Goal: Task Accomplishment & Management: Manage account settings

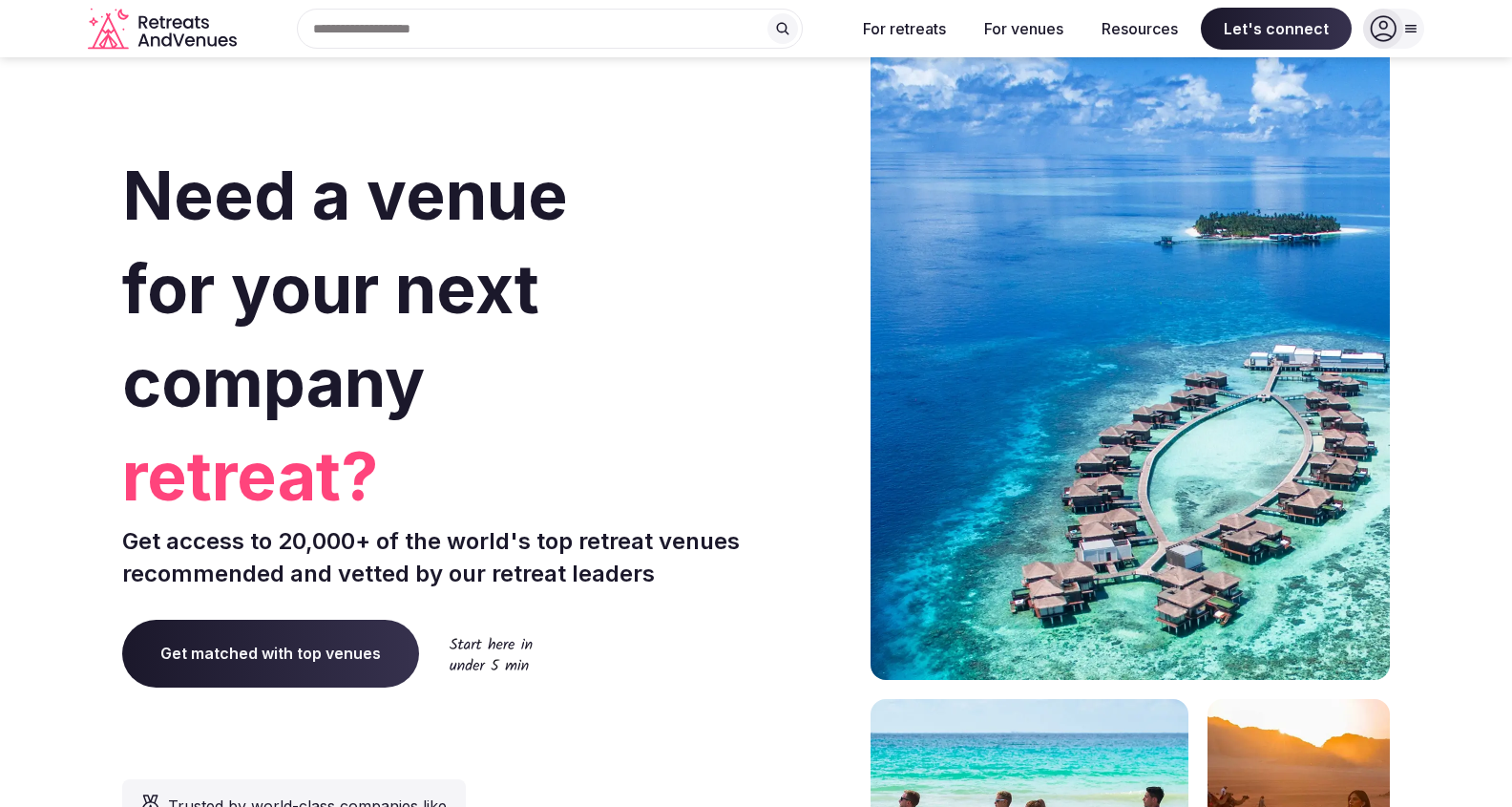
click at [1389, 17] on icon at bounding box center [1383, 28] width 26 height 26
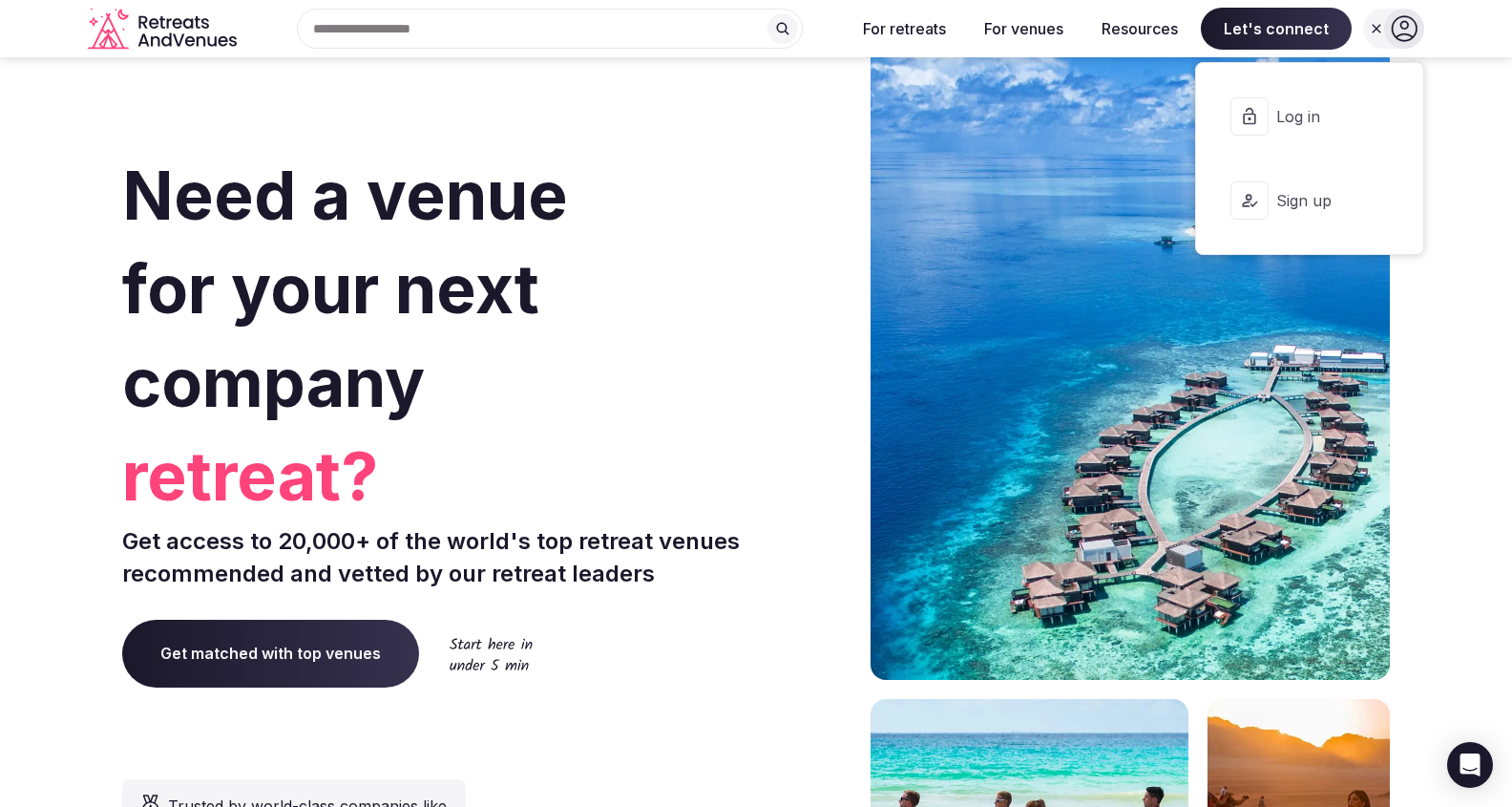
click at [1303, 123] on span "Log in" at bounding box center [1322, 117] width 91 height 21
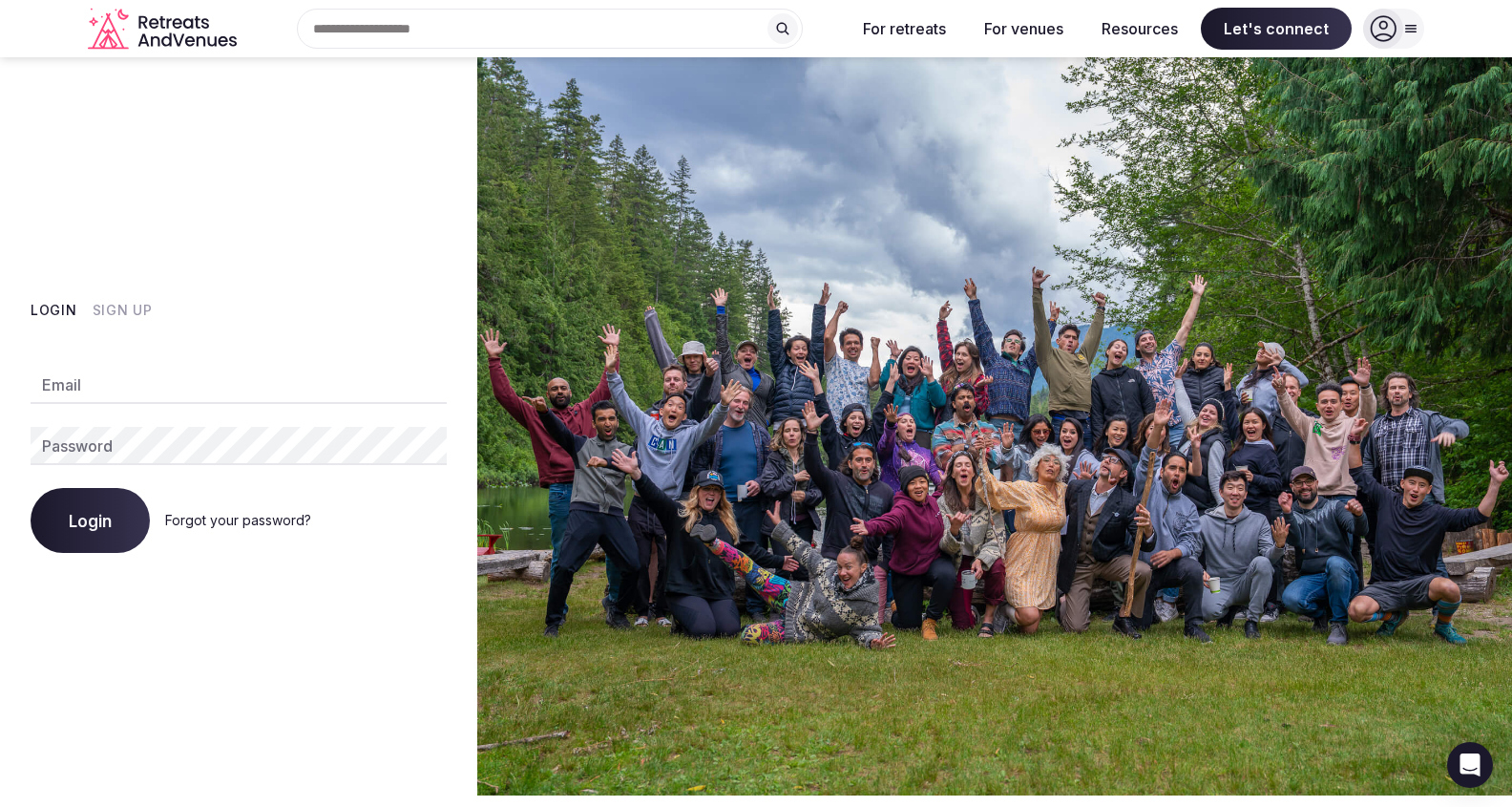
click at [262, 377] on input "Email" at bounding box center [238, 384] width 416 height 38
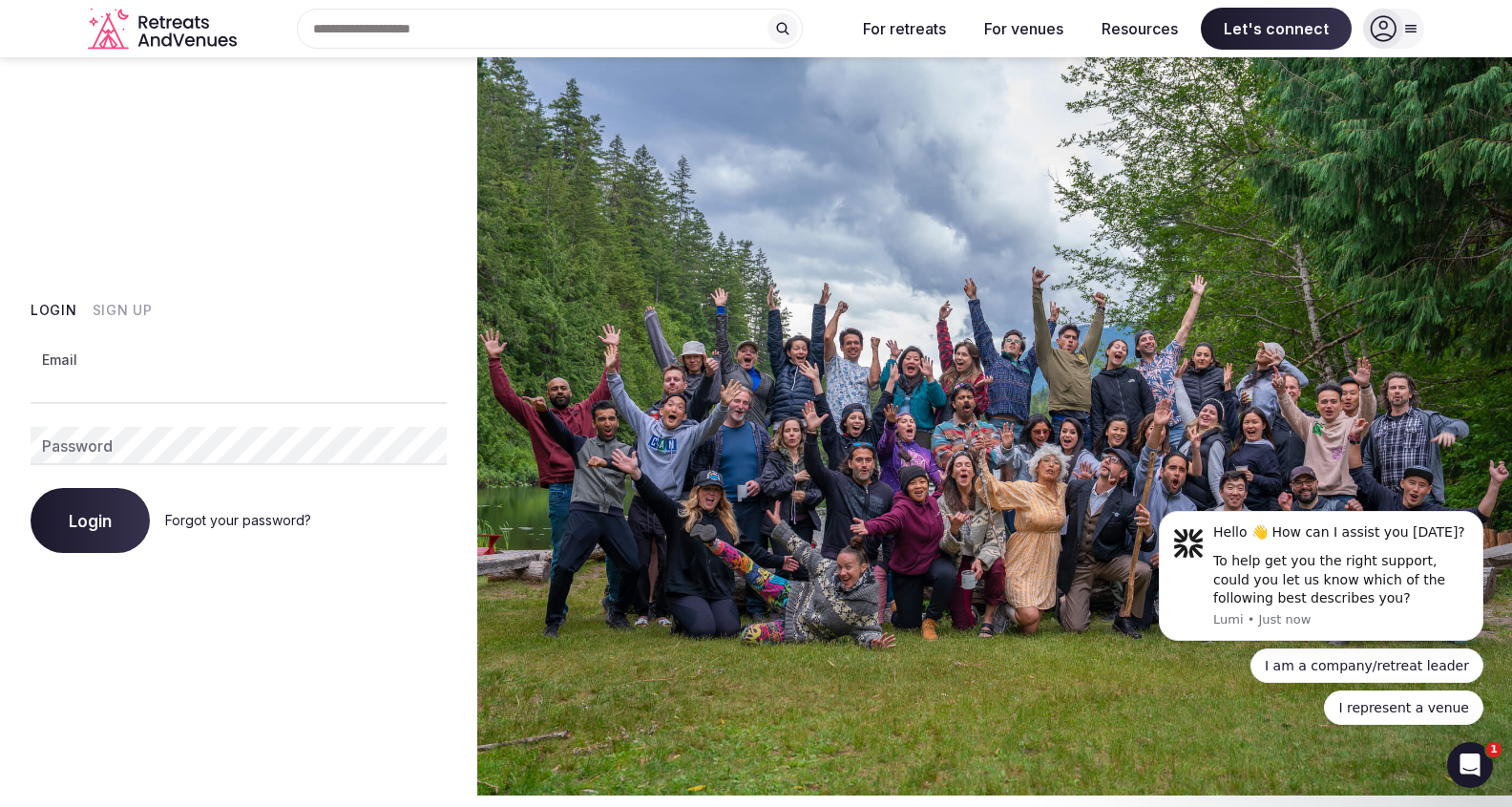
paste input "**********"
type input "**********"
click at [182, 621] on div "**********" at bounding box center [238, 426] width 477 height 738
click at [101, 513] on span "Login" at bounding box center [90, 520] width 43 height 19
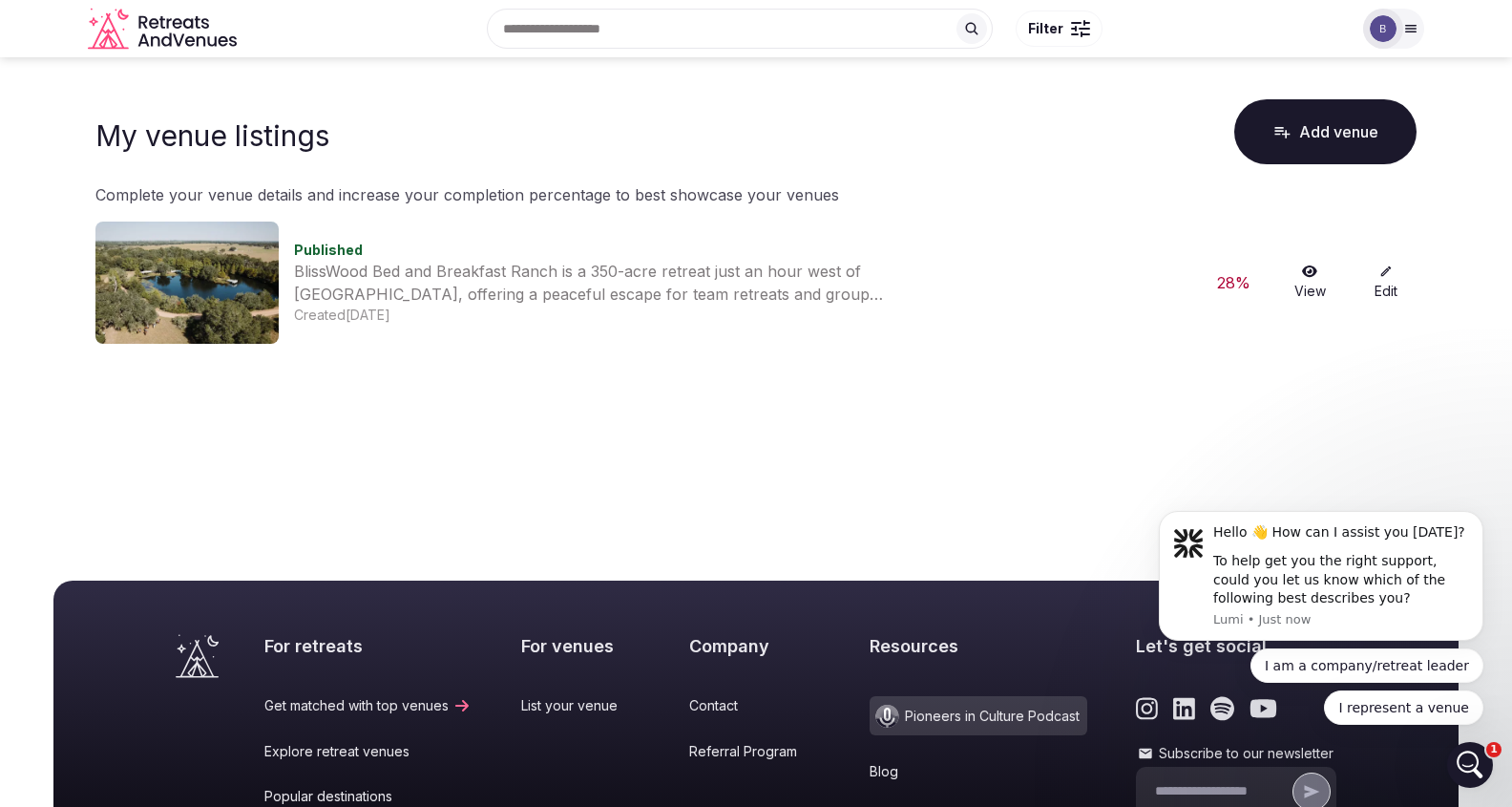
click at [1317, 279] on link "View" at bounding box center [1310, 282] width 61 height 36
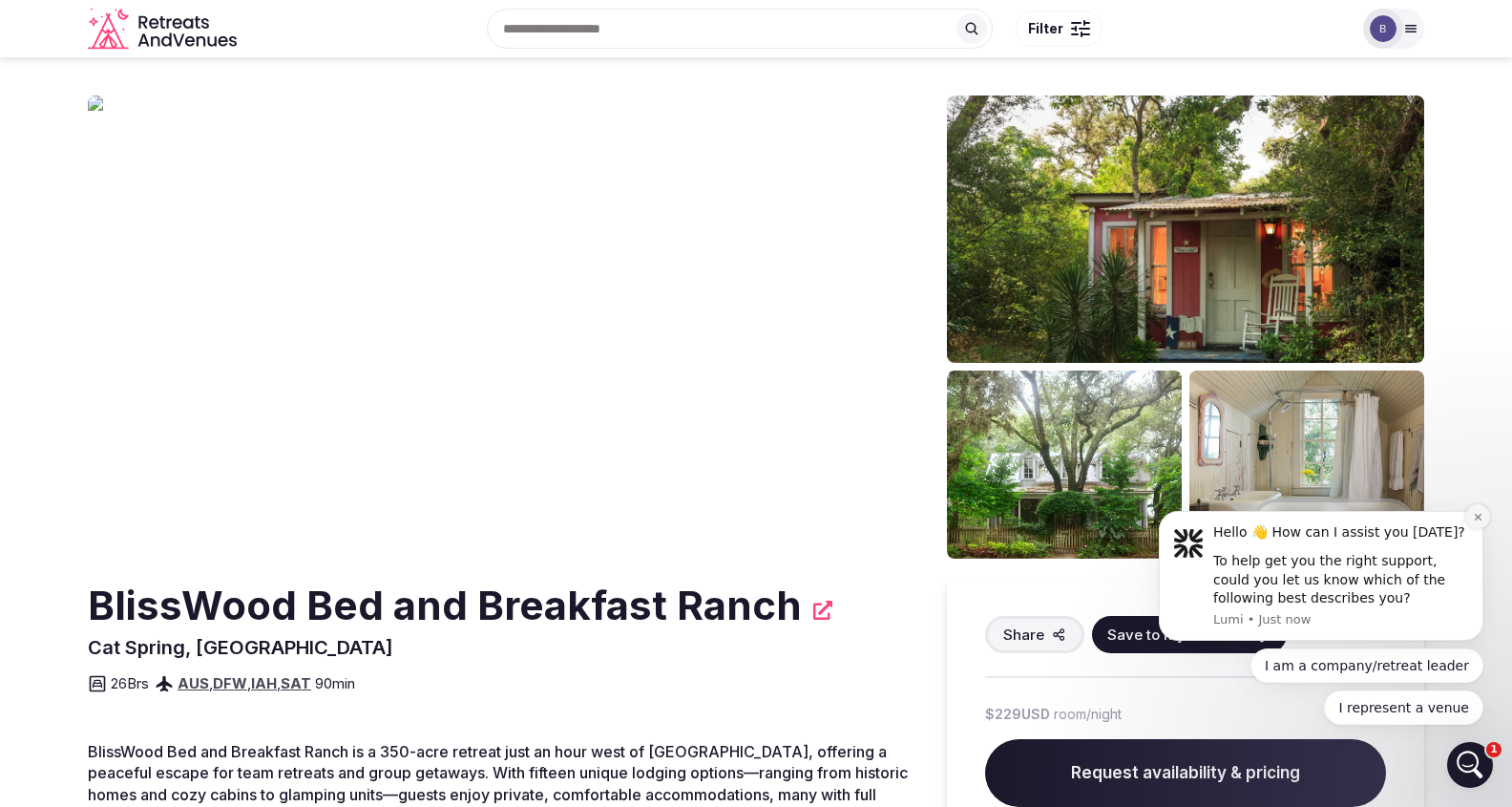
click at [1475, 520] on icon "Dismiss notification" at bounding box center [1478, 516] width 11 height 11
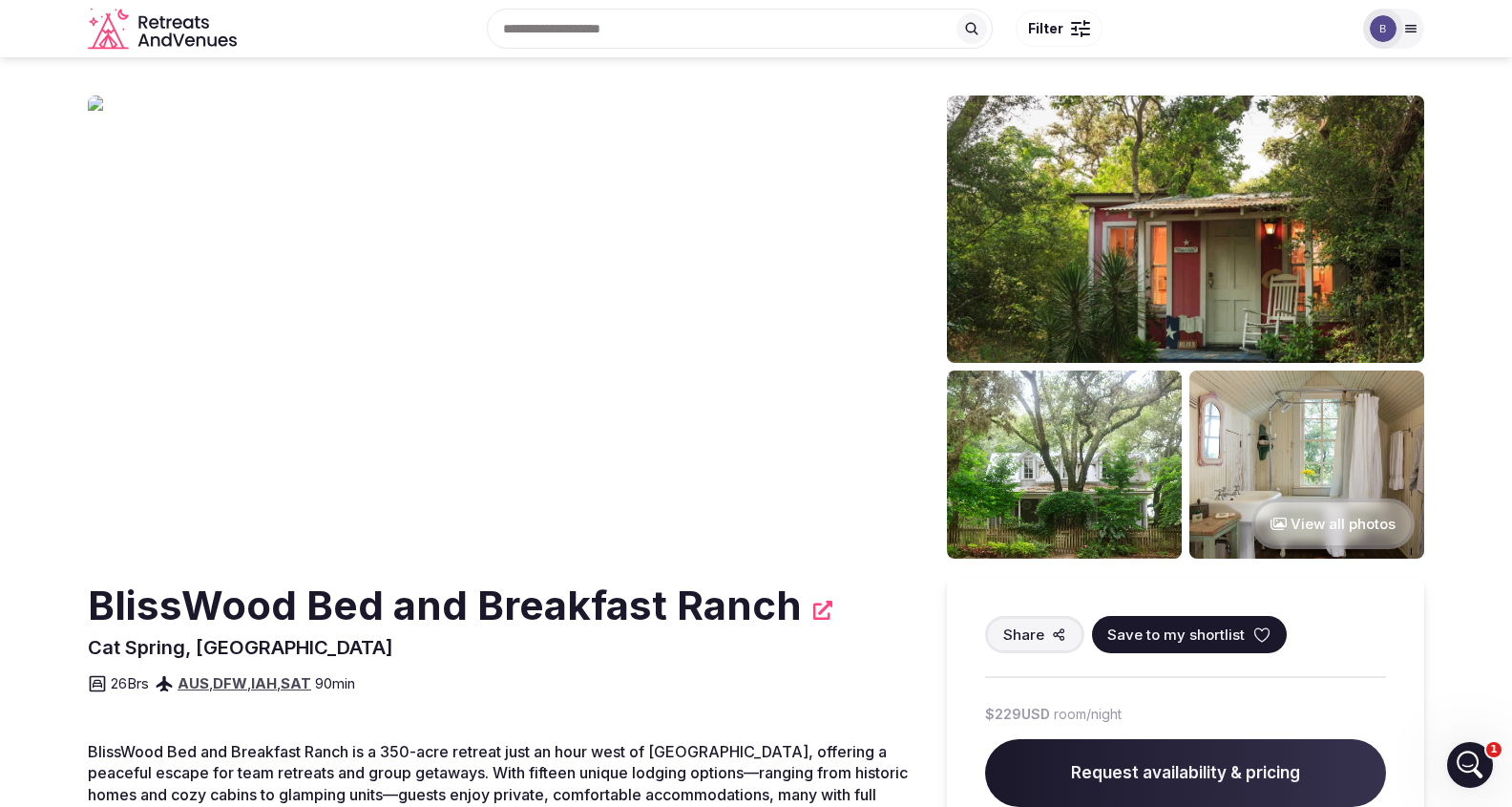
click at [1391, 31] on img at bounding box center [1383, 28] width 26 height 26
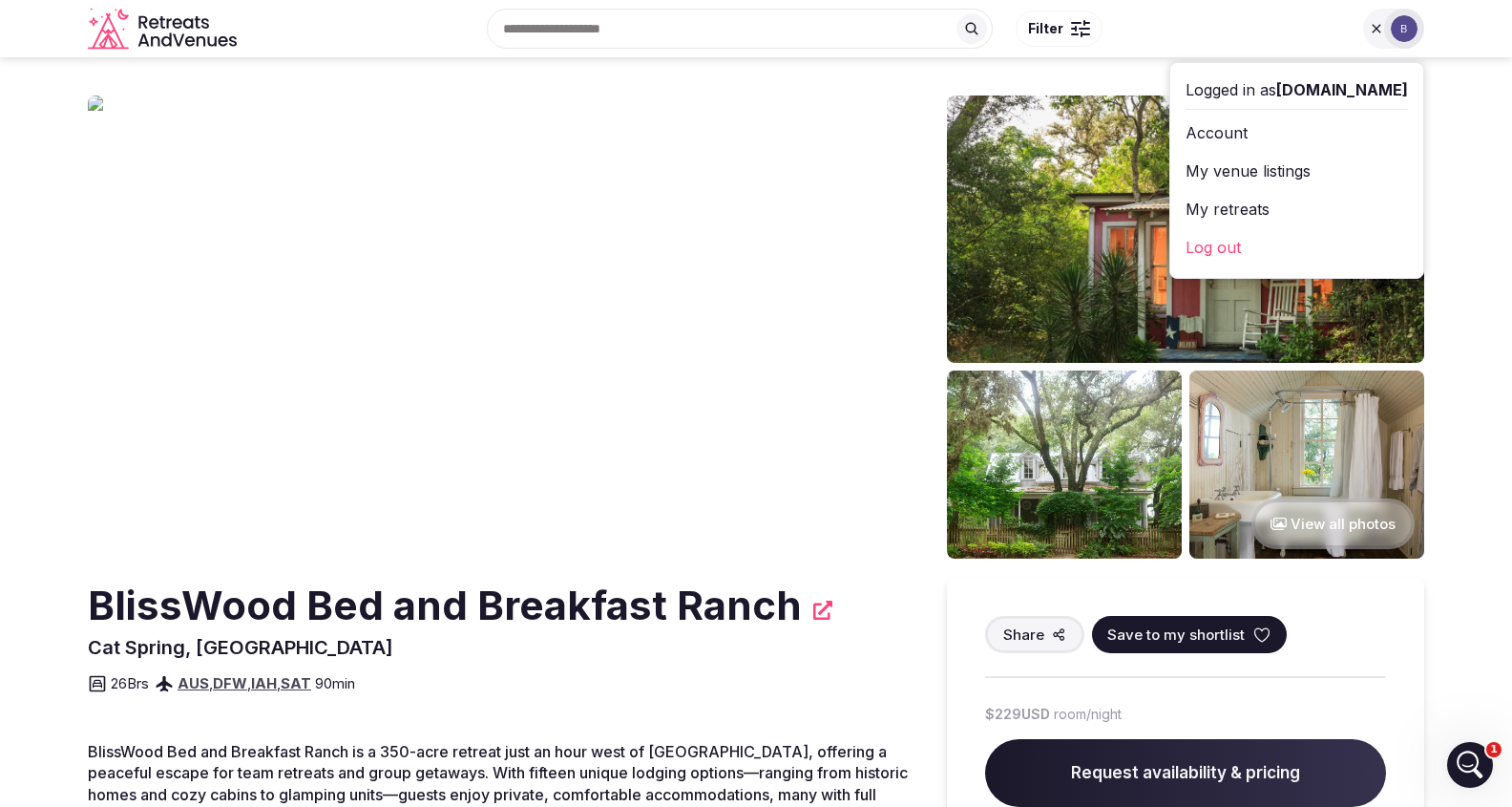
click at [1275, 174] on link "My venue listings" at bounding box center [1296, 170] width 223 height 30
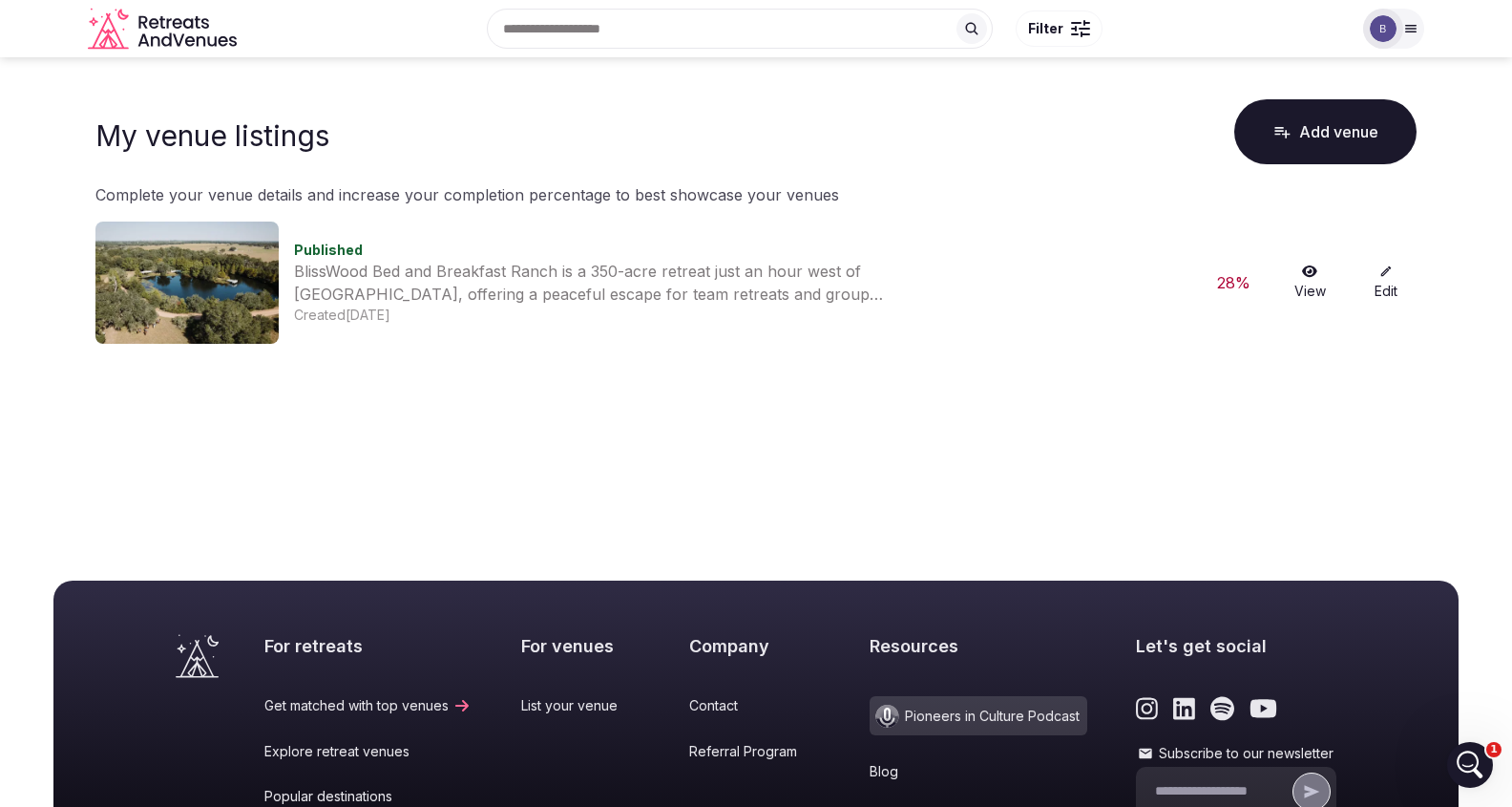
click at [1384, 284] on link "Edit" at bounding box center [1386, 282] width 61 height 36
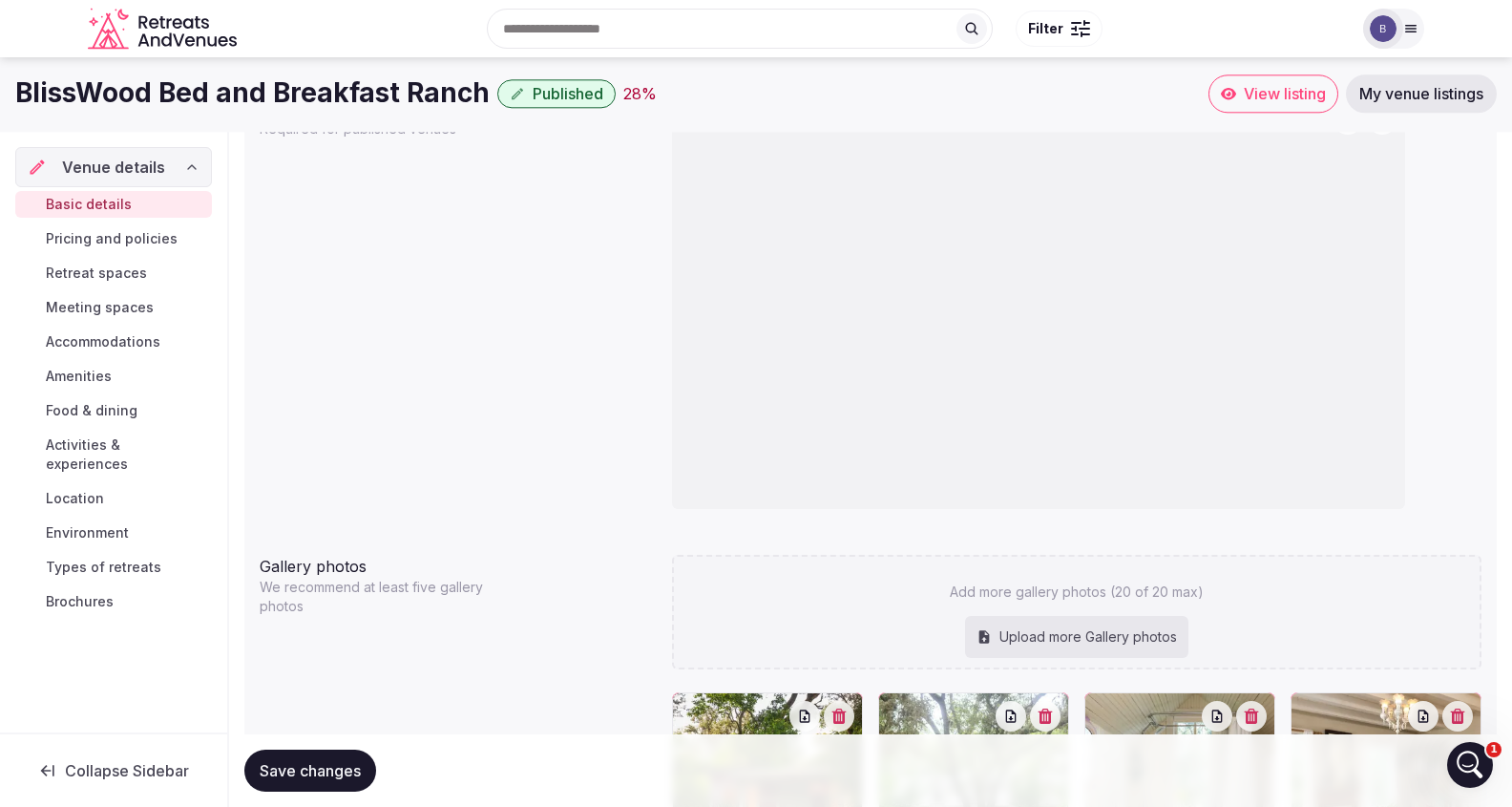
scroll to position [1480, 0]
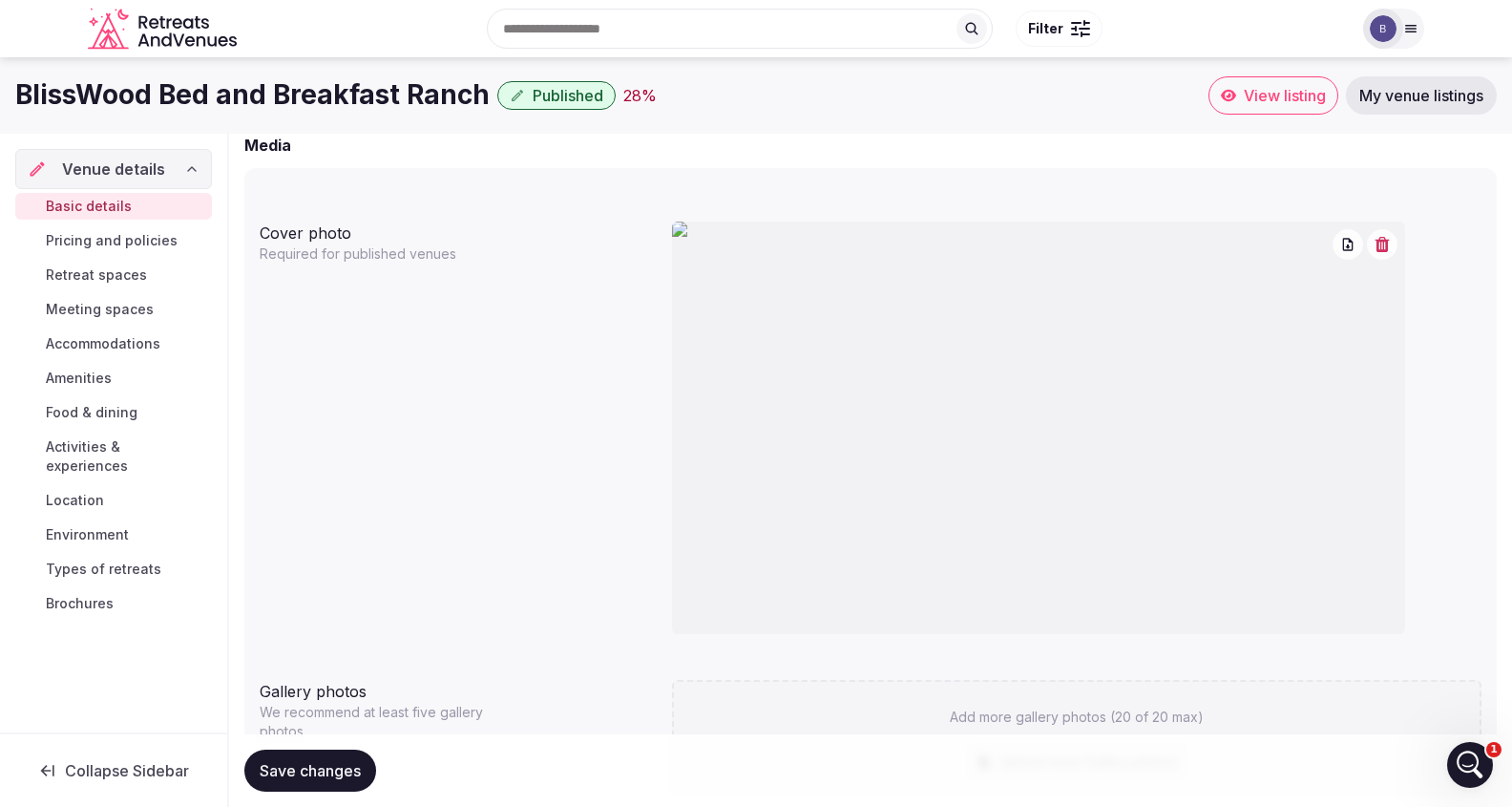
click at [1351, 253] on button "button" at bounding box center [1348, 244] width 30 height 30
click at [1343, 245] on icon "button" at bounding box center [1348, 244] width 11 height 13
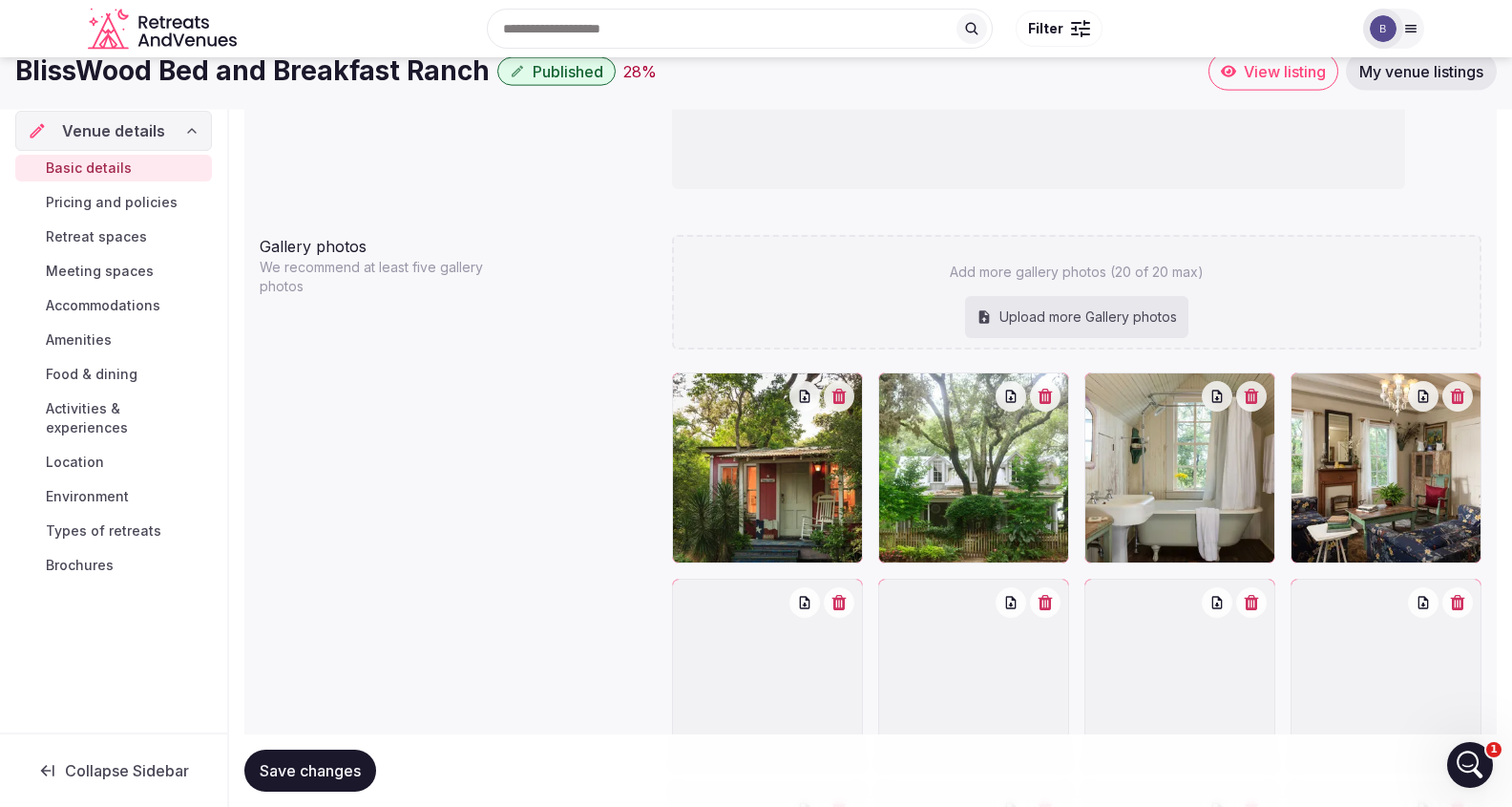
scroll to position [1508, 0]
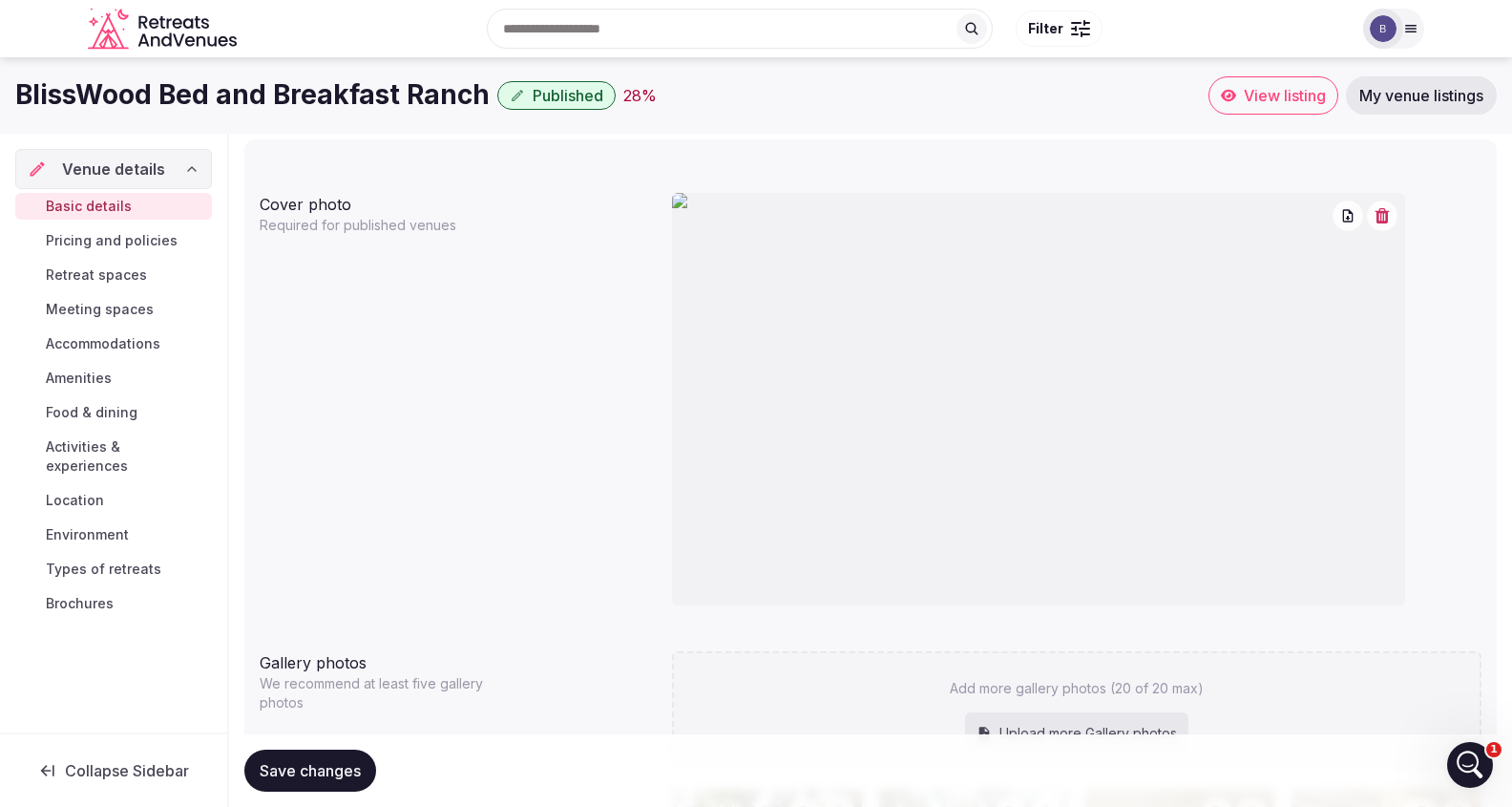
click at [1379, 216] on icon "button" at bounding box center [1383, 216] width 16 height 16
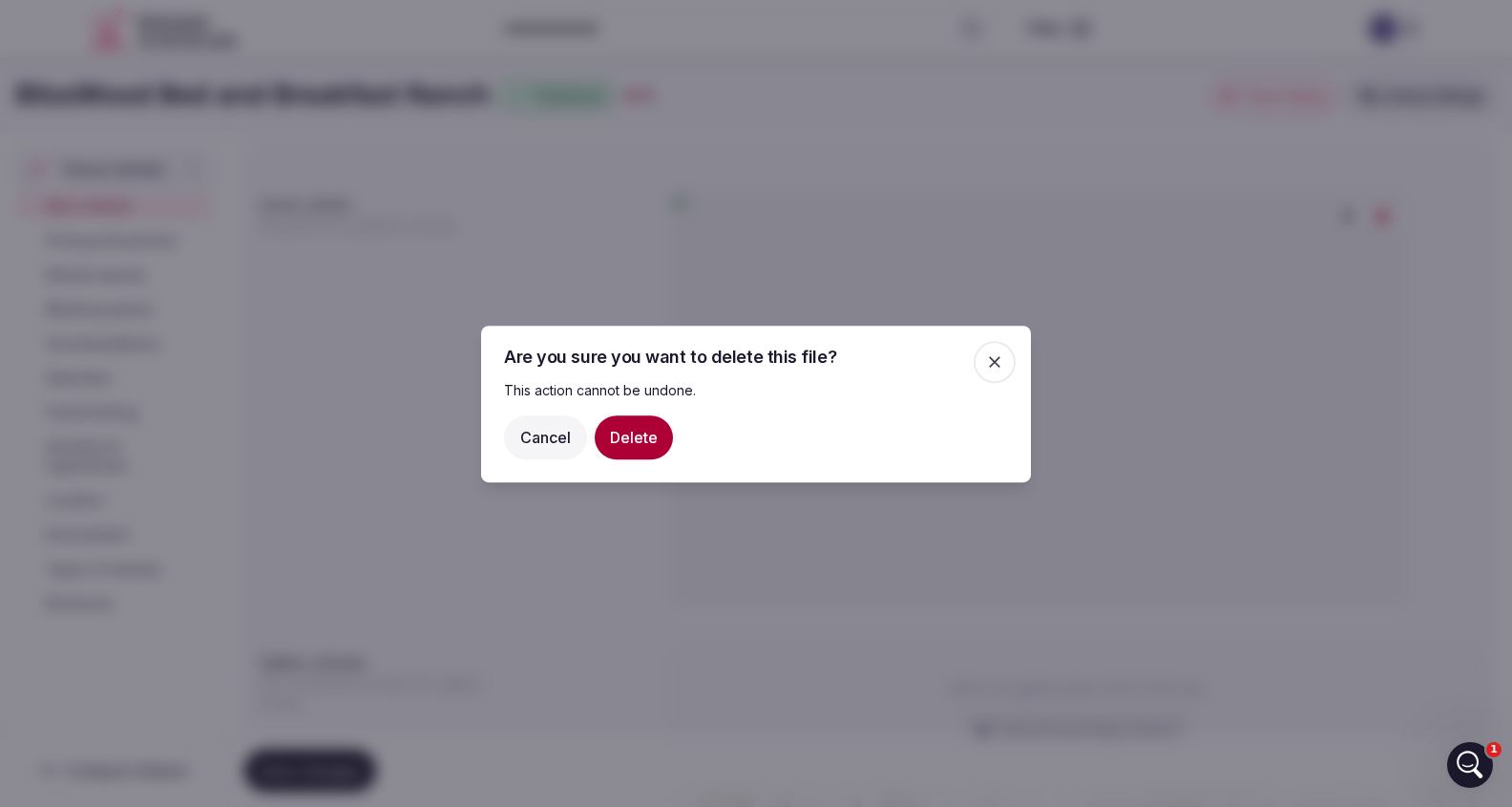
click at [637, 446] on button "Delete" at bounding box center [634, 436] width 79 height 44
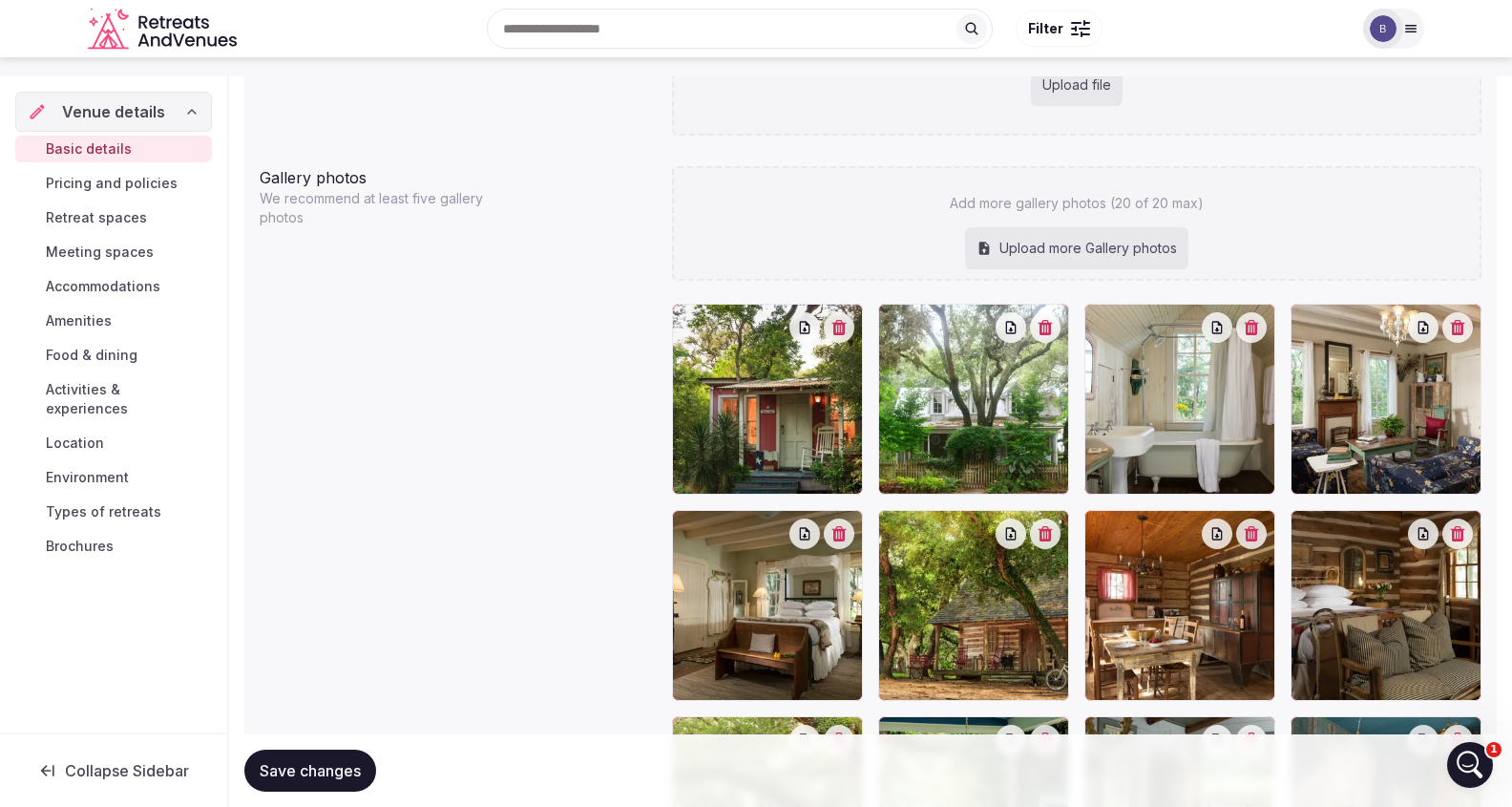
scroll to position [1523, 0]
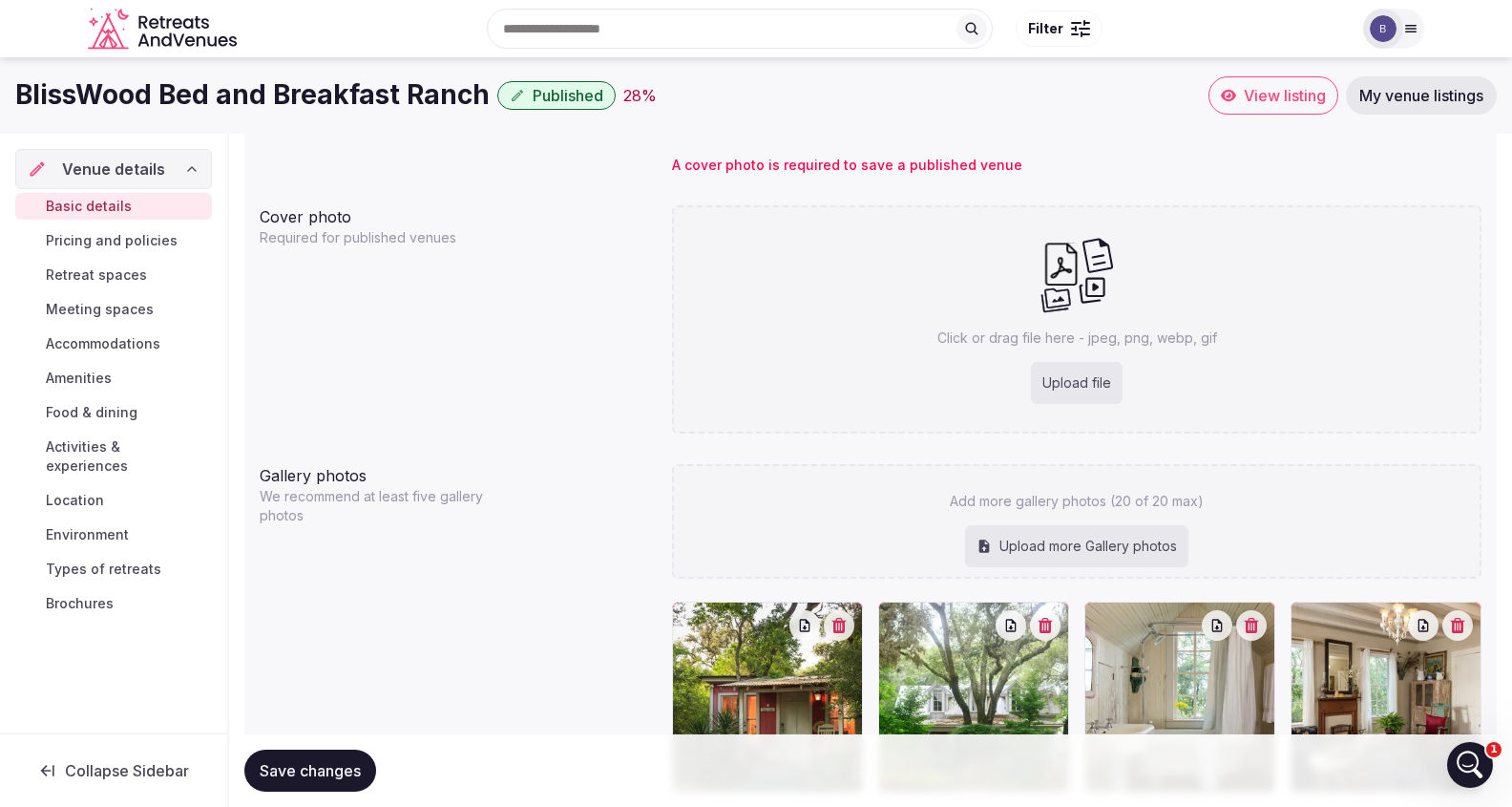
click at [1075, 386] on div "Upload file" at bounding box center [1076, 382] width 91 height 42
type input "**********"
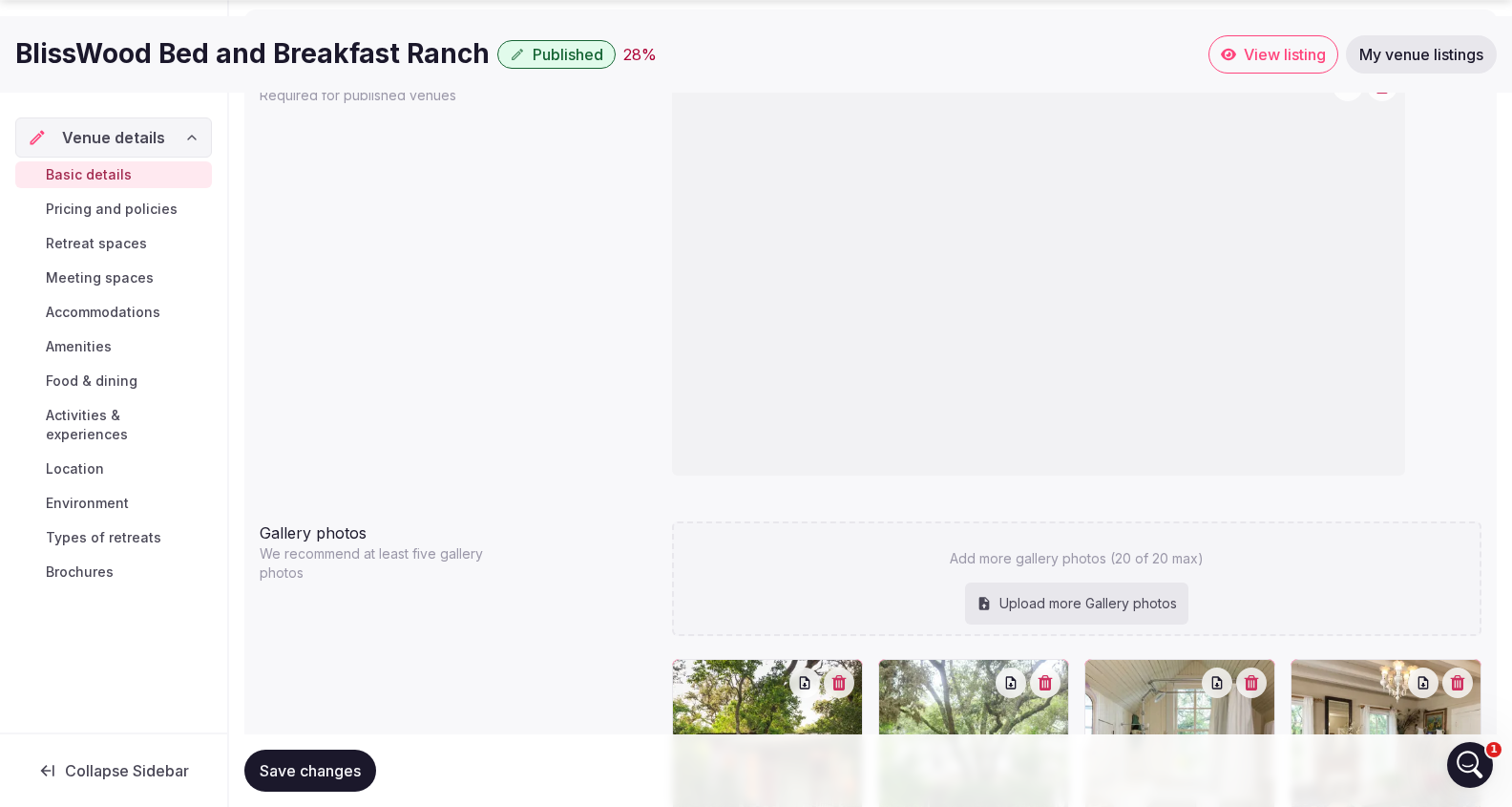
scroll to position [1798, 0]
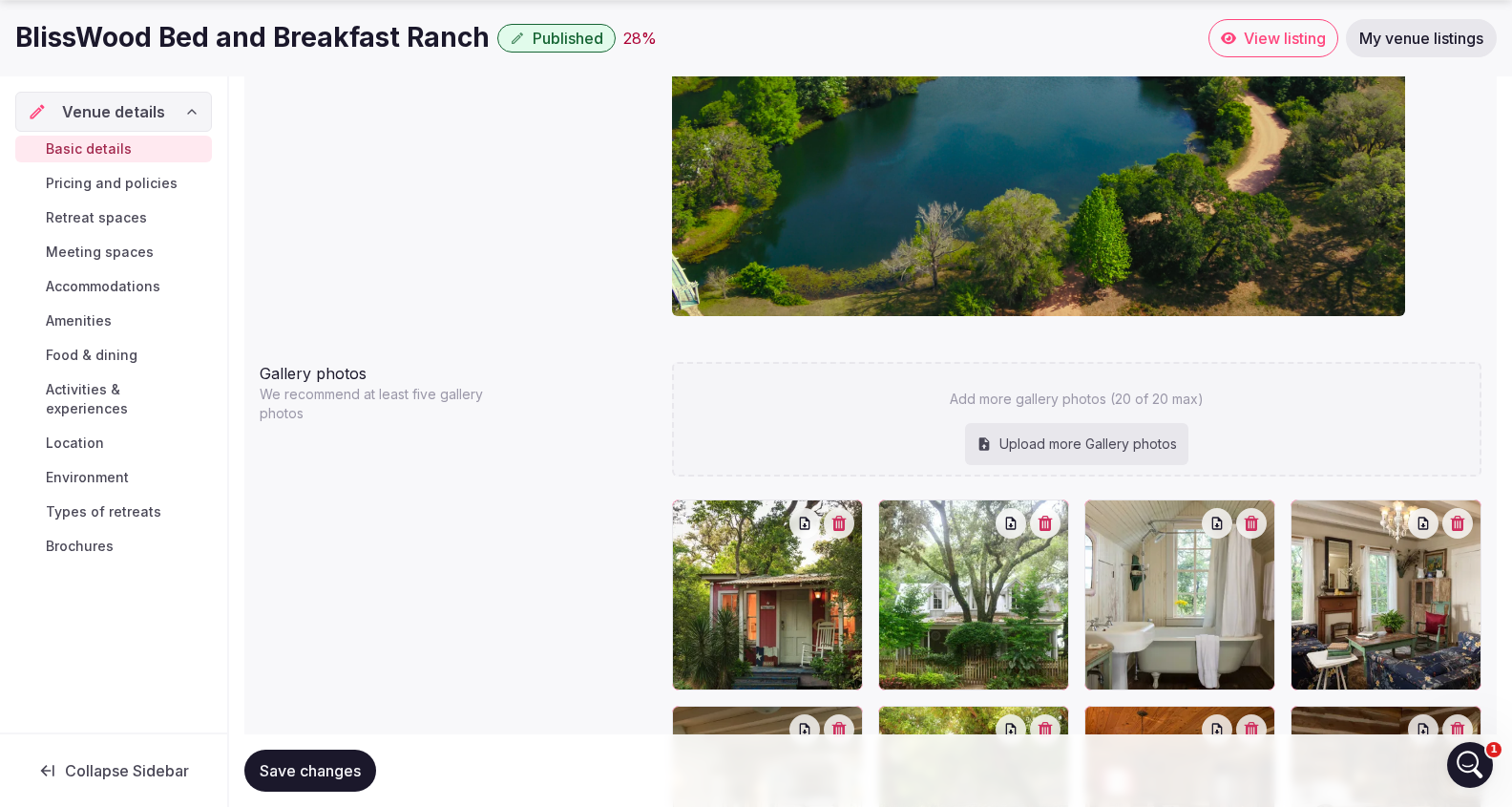
click at [336, 771] on span "Save changes" at bounding box center [310, 770] width 101 height 19
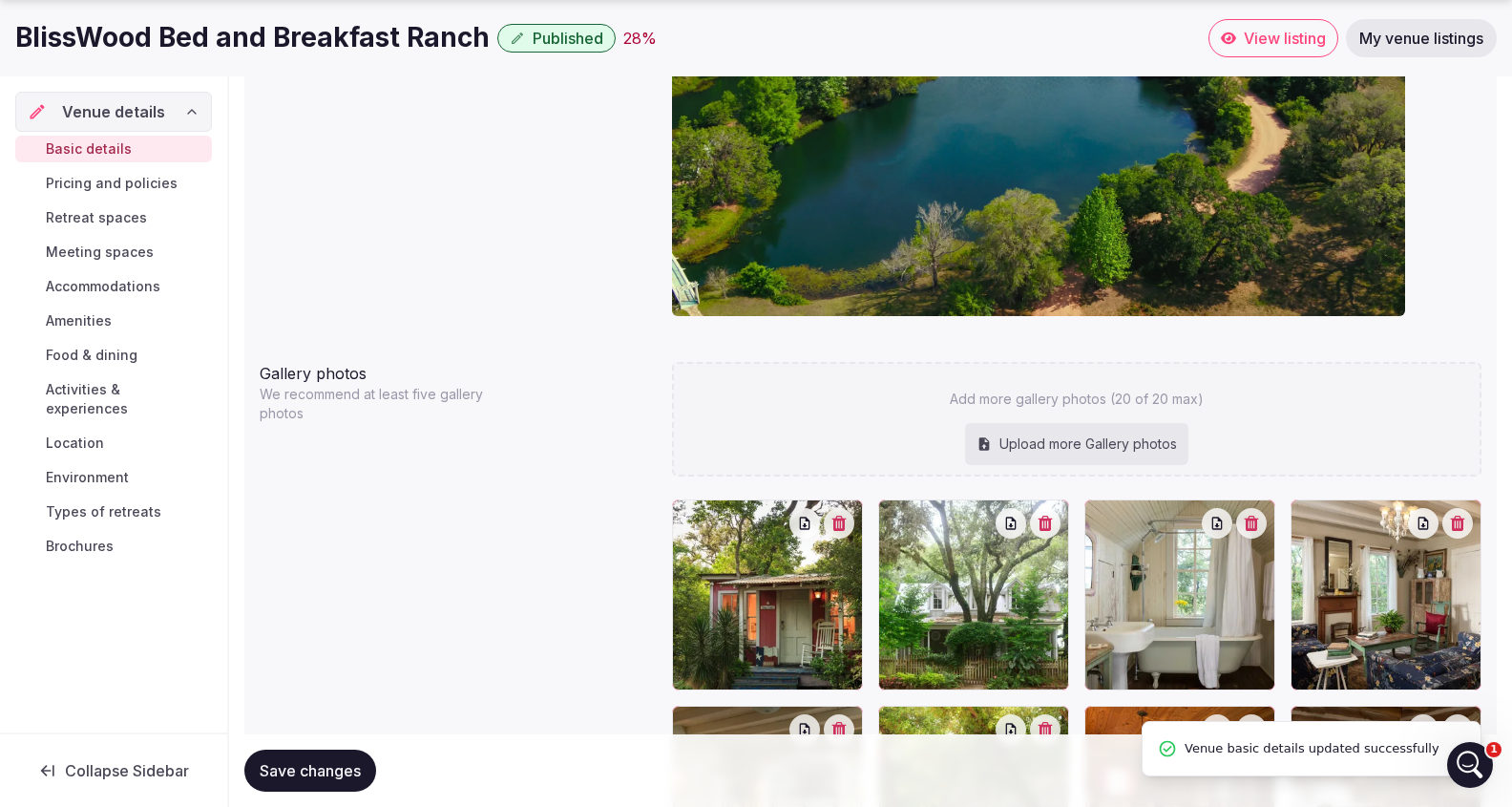
click at [1256, 31] on span "View listing" at bounding box center [1284, 38] width 82 height 19
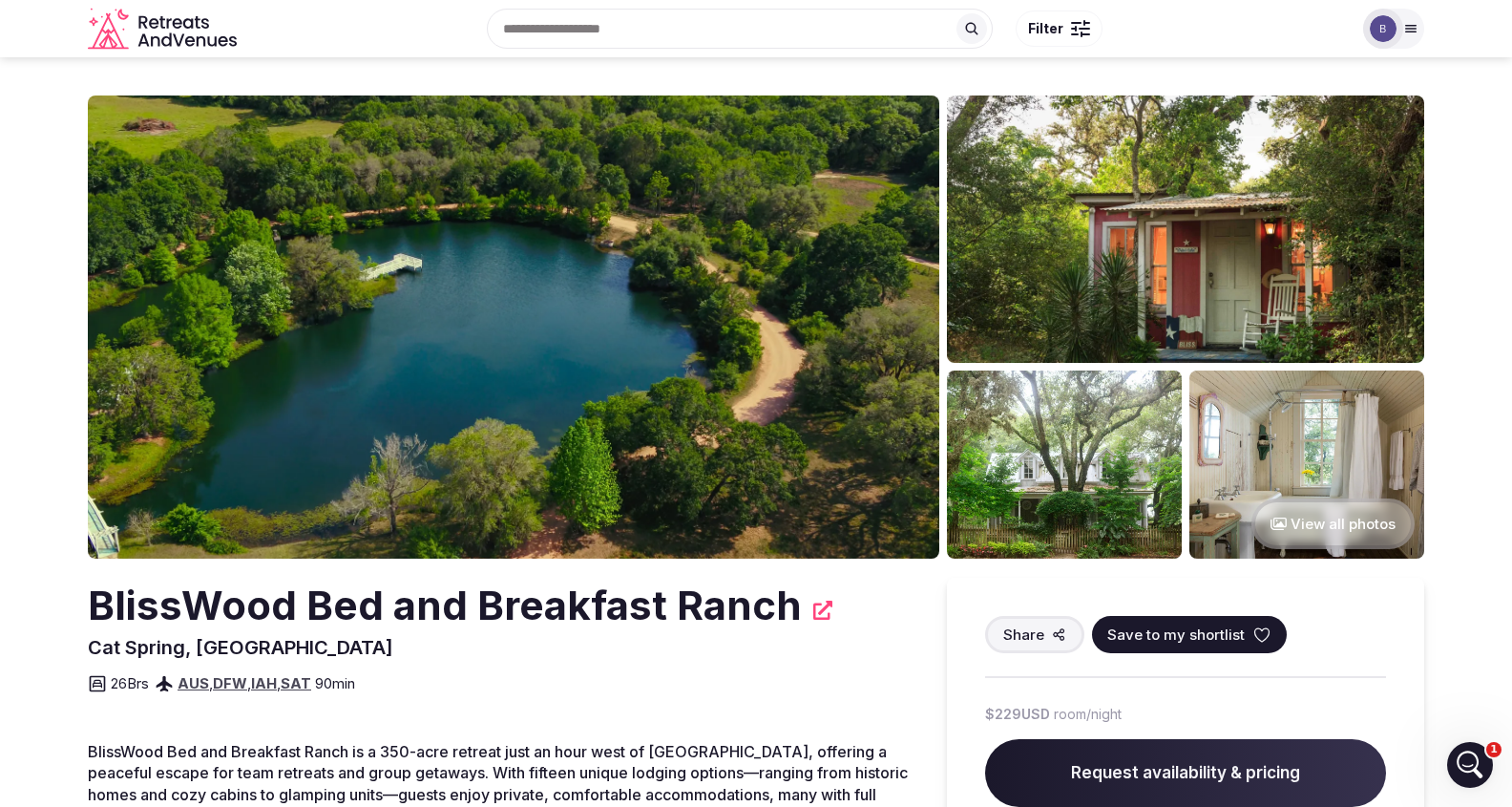
click at [1280, 25] on div "Recent searches [US_STATE], [GEOGRAPHIC_DATA] [GEOGRAPHIC_DATA] [GEOGRAPHIC_DAT…" at bounding box center [797, 28] width 1108 height 82
click at [1420, 30] on div at bounding box center [1410, 29] width 26 height 16
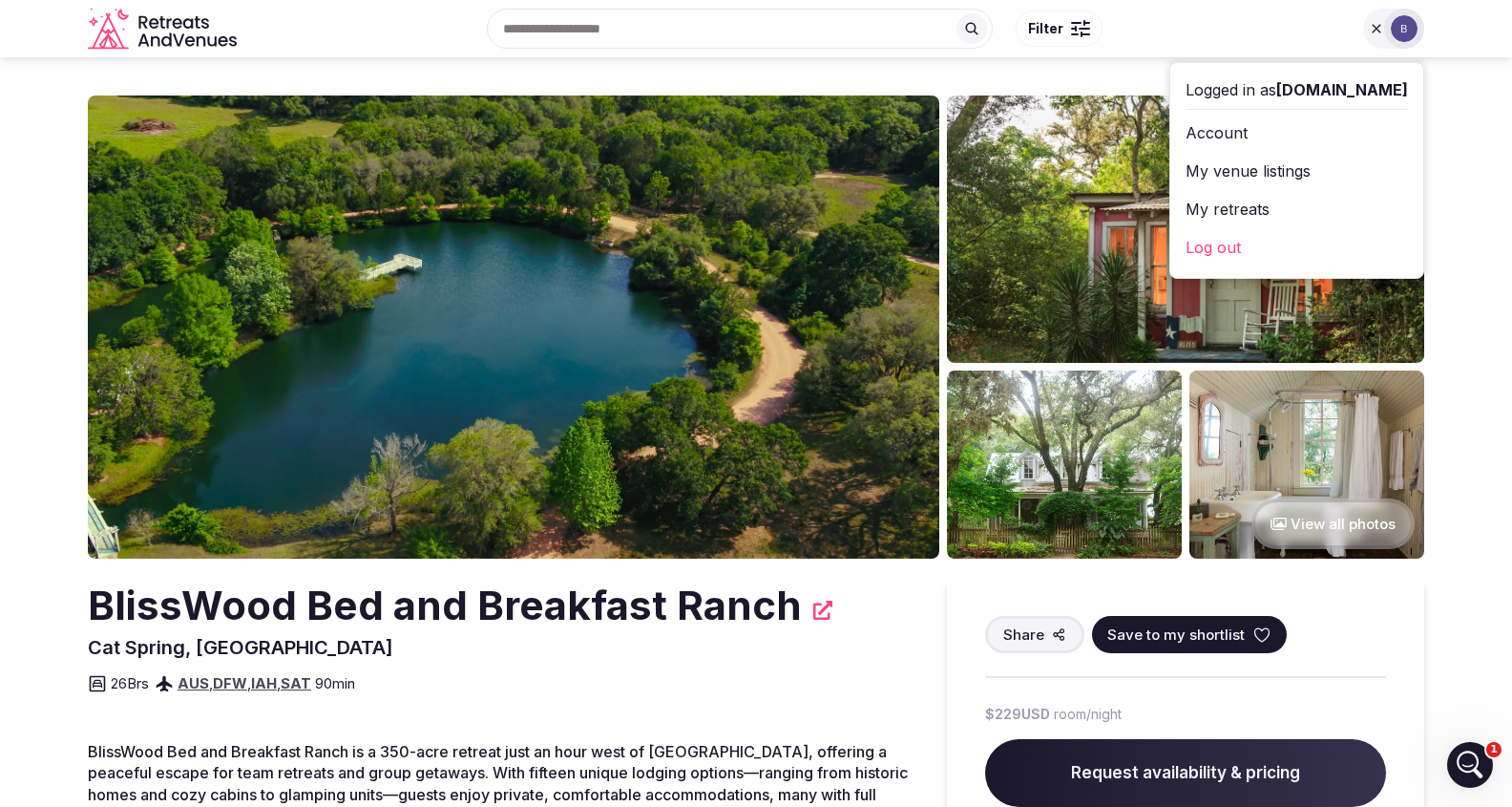
click at [1260, 159] on link "My venue listings" at bounding box center [1296, 170] width 223 height 30
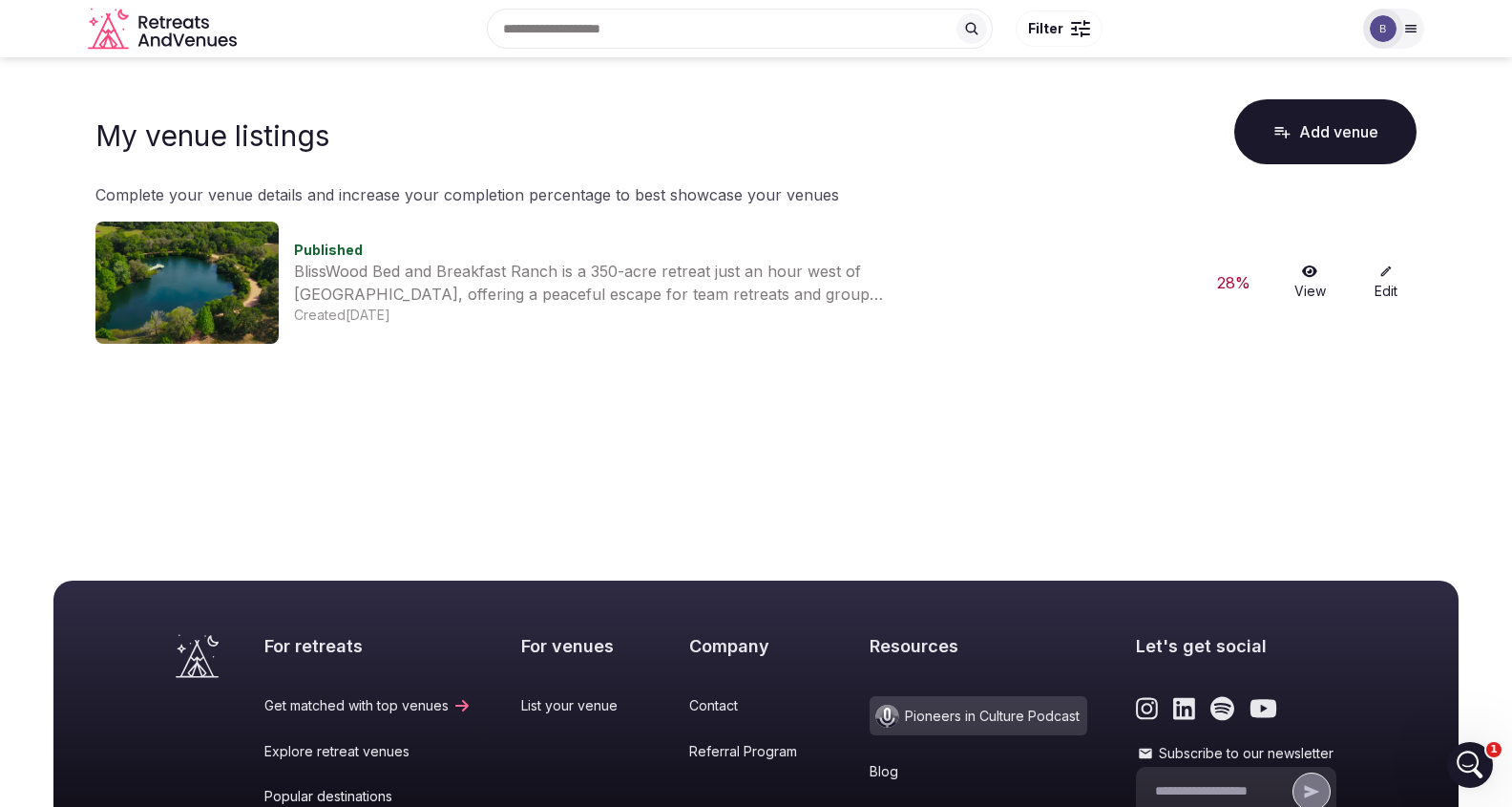
click at [1316, 284] on link "View" at bounding box center [1310, 282] width 61 height 36
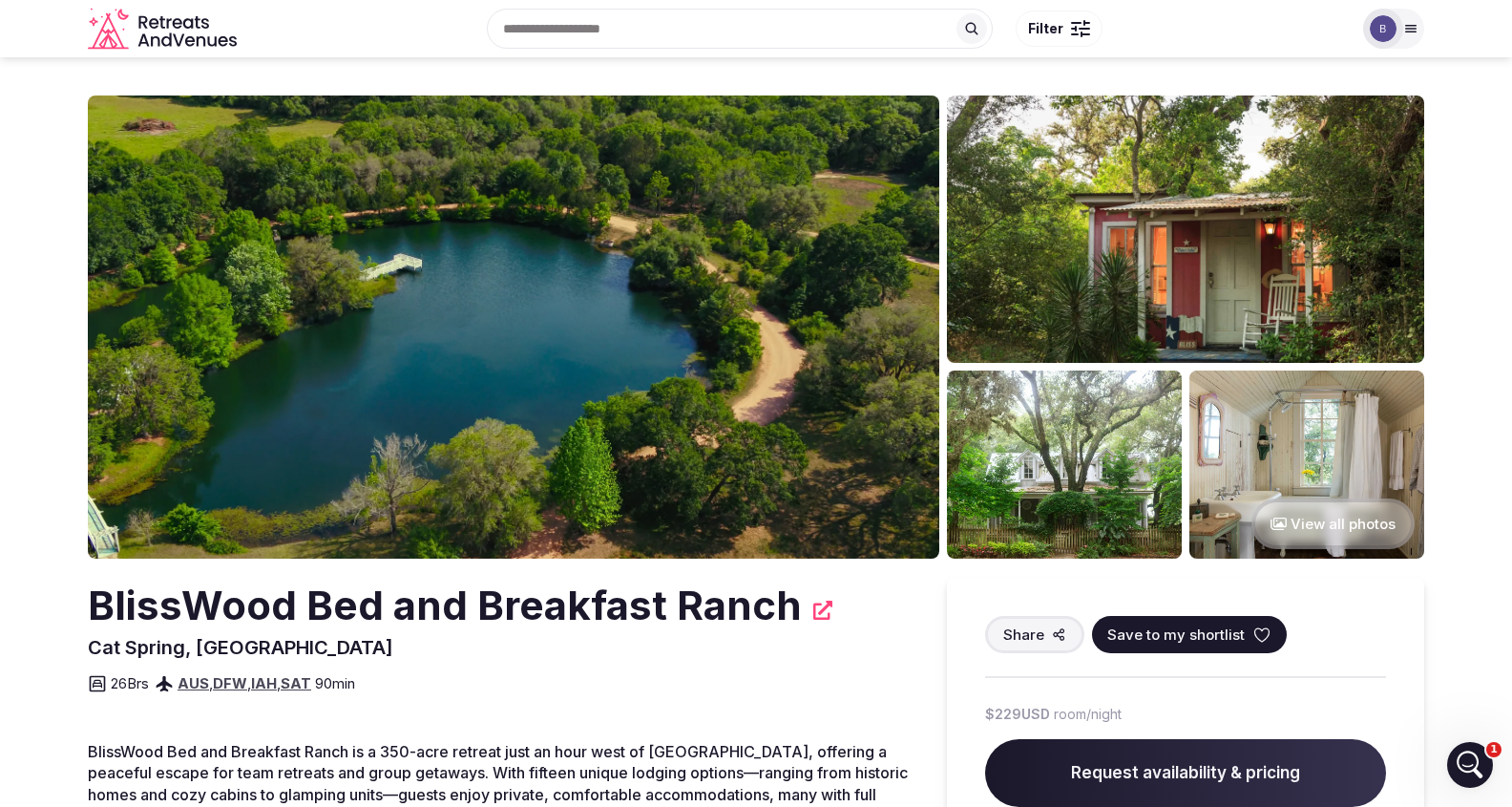
click at [823, 613] on div "BlissWood Bed and Breakfast Ranch" at bounding box center [498, 606] width 821 height 56
click at [818, 613] on icon at bounding box center [823, 611] width 19 height 19
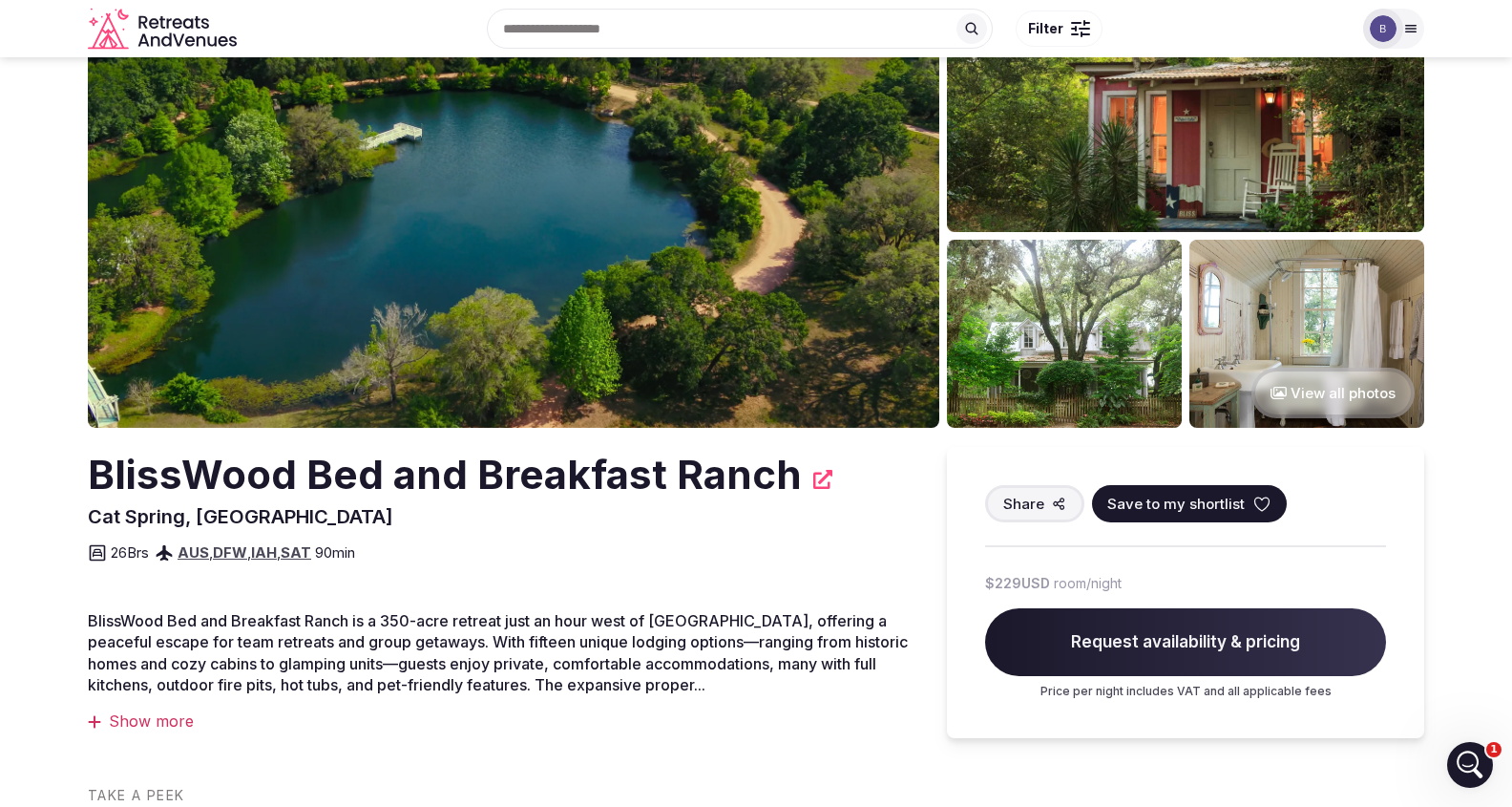
scroll to position [193, 0]
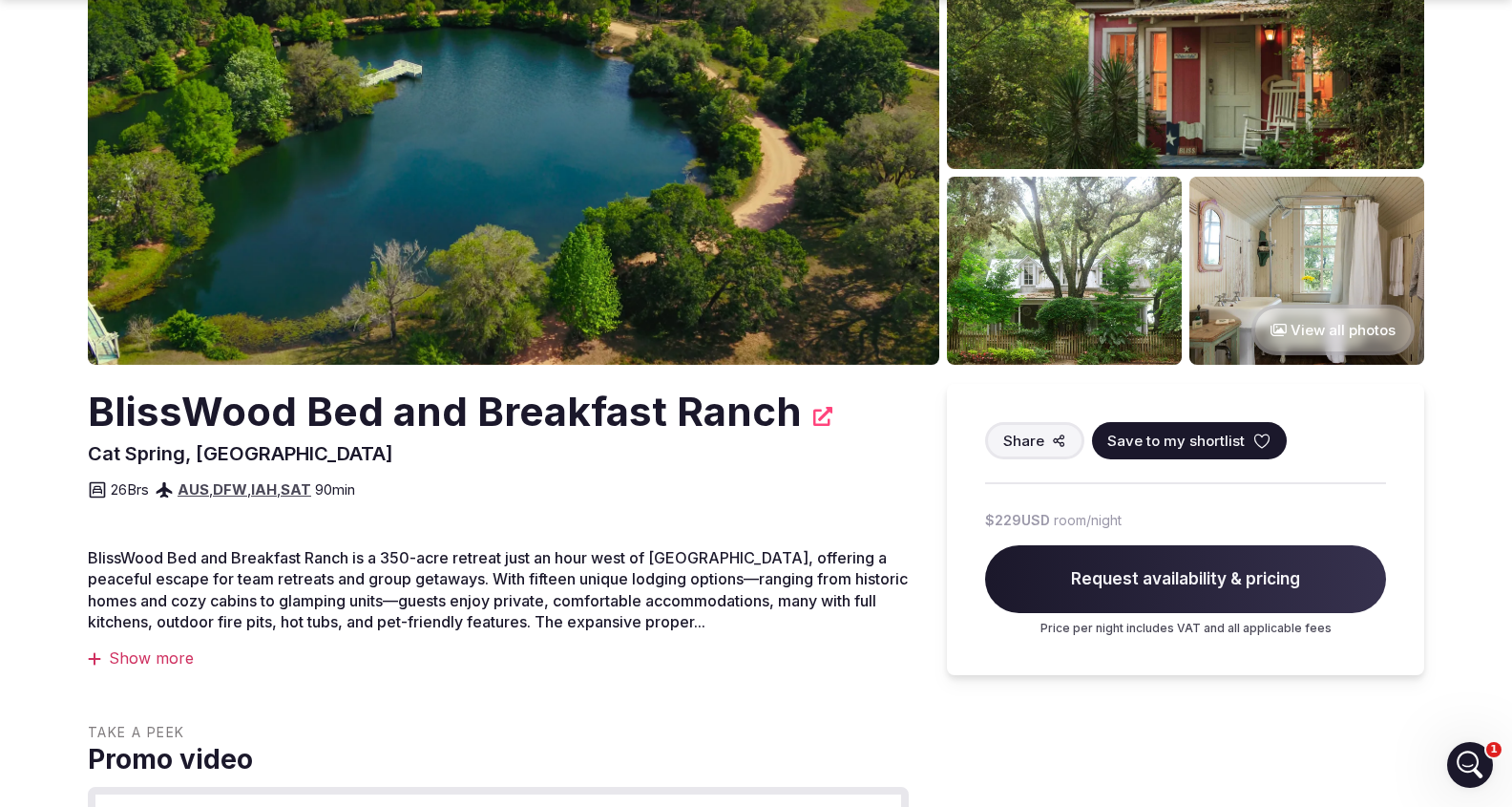
click at [1007, 440] on span "Share" at bounding box center [1024, 440] width 41 height 20
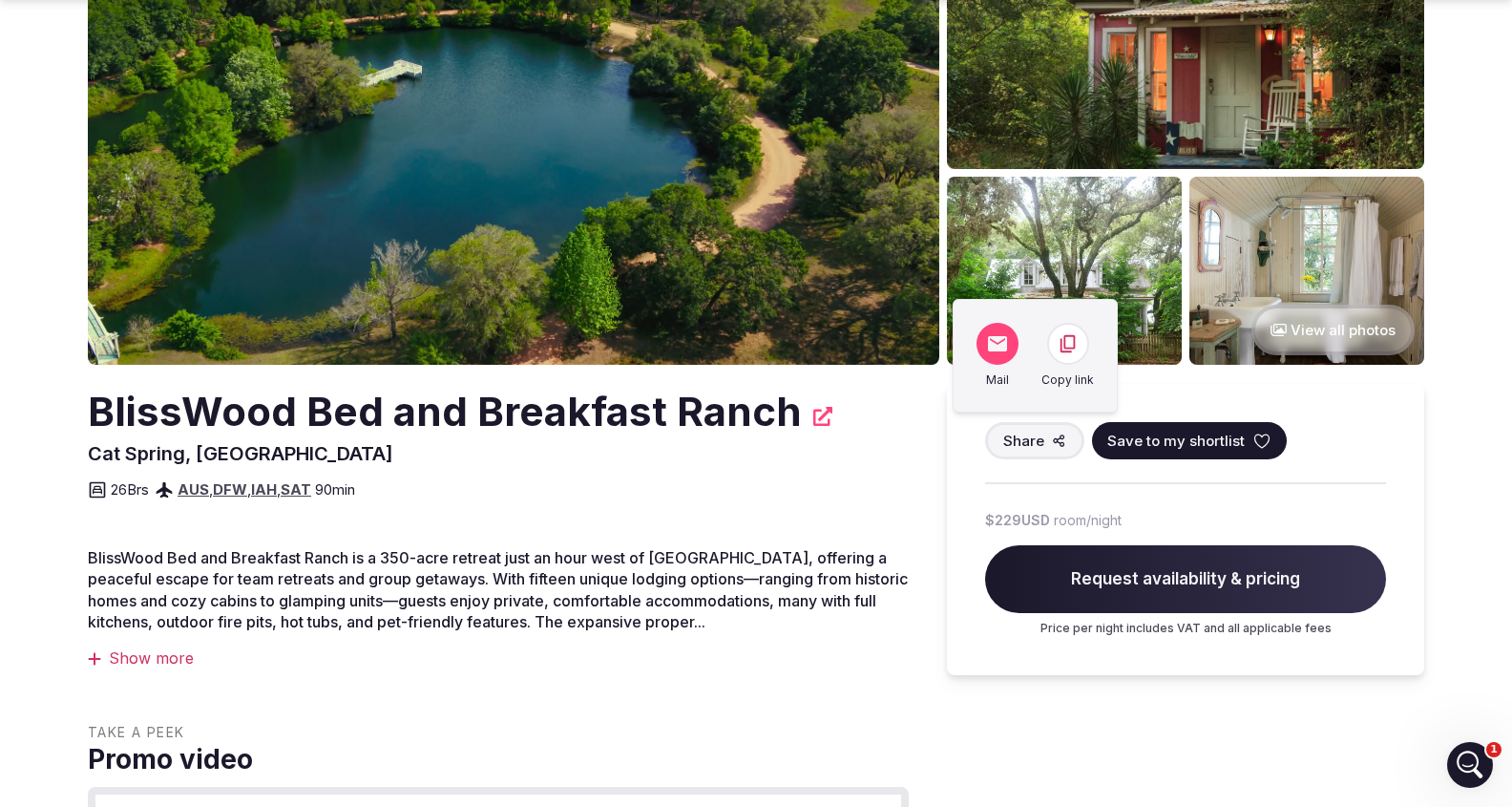
click at [1063, 353] on icon at bounding box center [1069, 344] width 21 height 21
